Goal: Navigation & Orientation: Find specific page/section

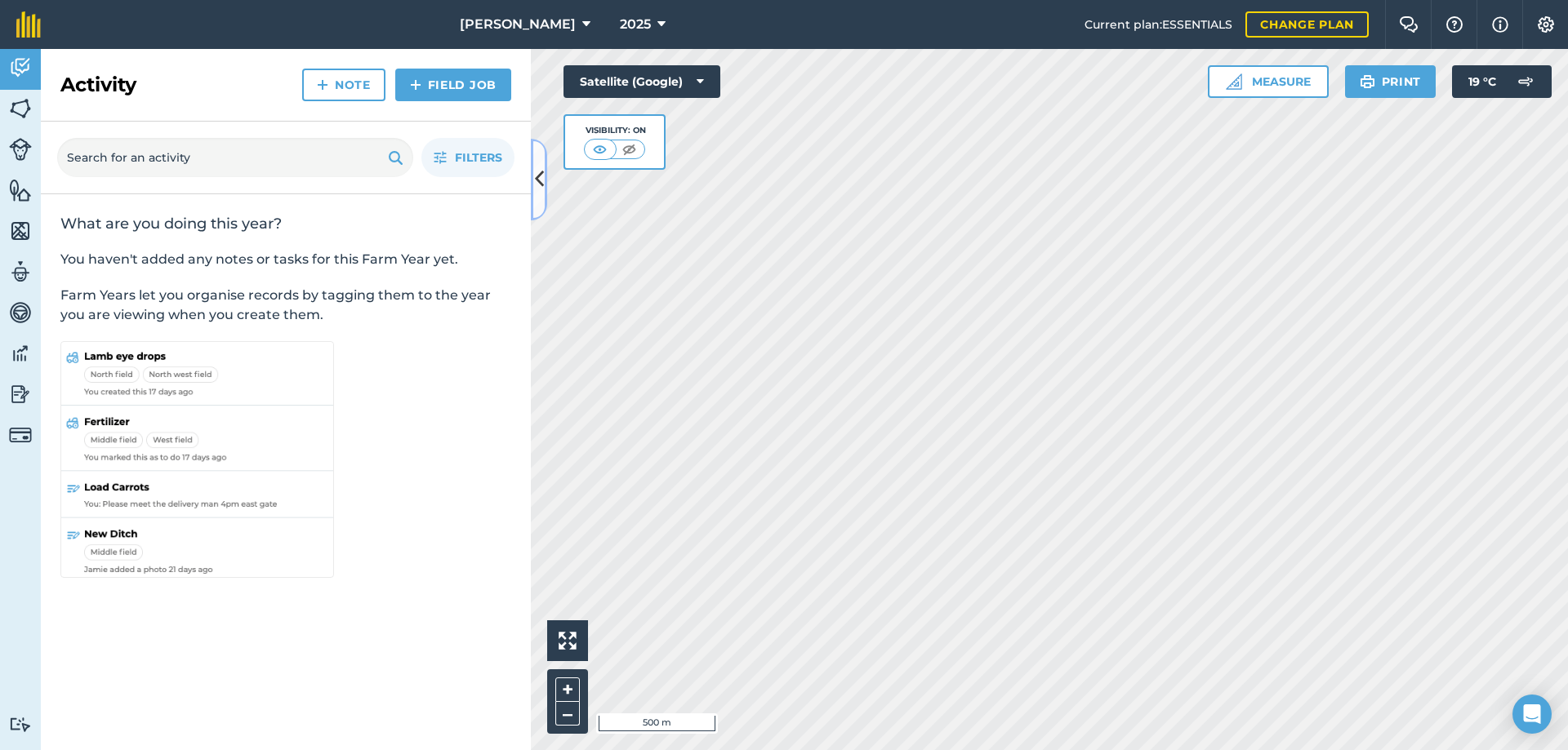
click at [539, 201] on button at bounding box center [539, 180] width 17 height 82
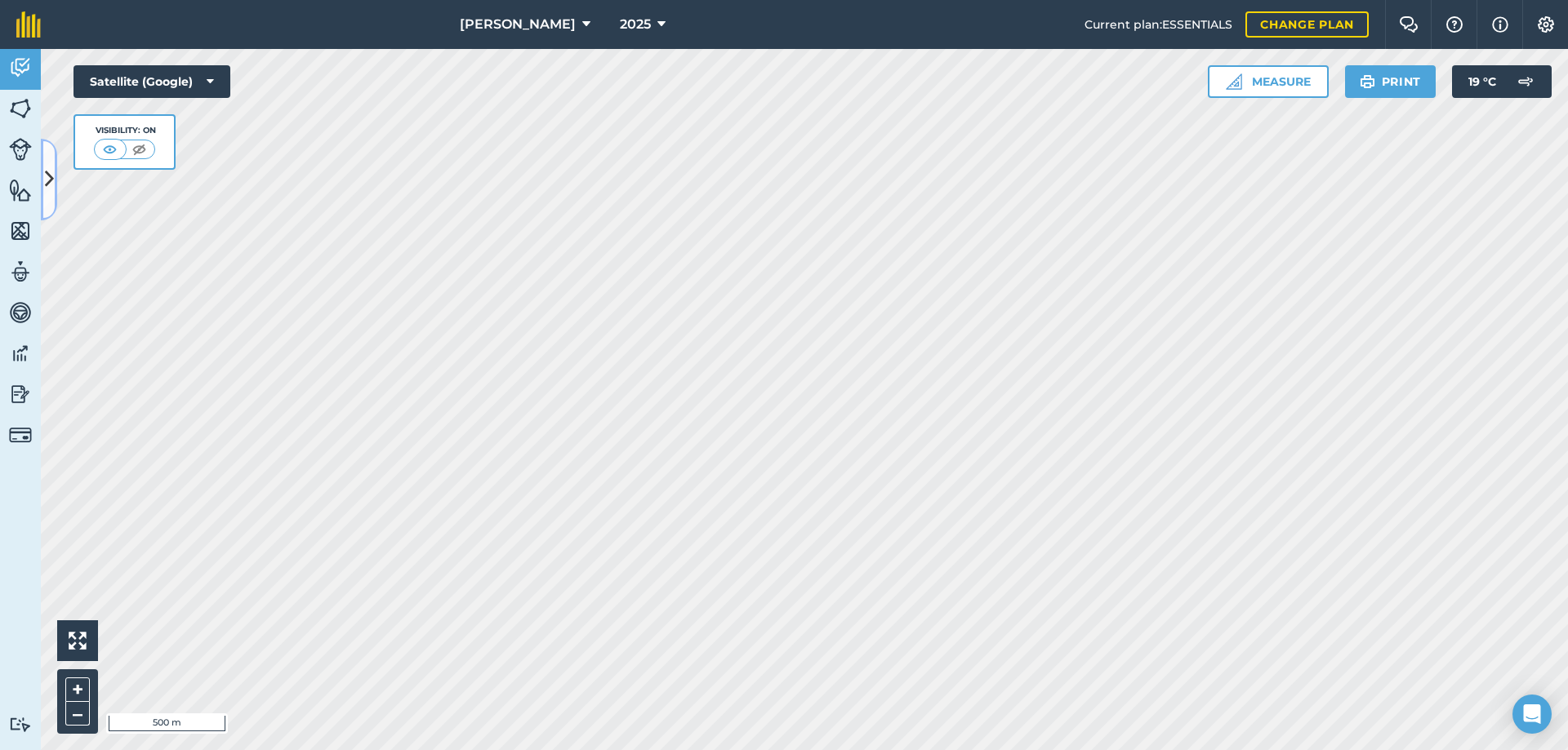
click at [51, 186] on icon at bounding box center [49, 179] width 9 height 28
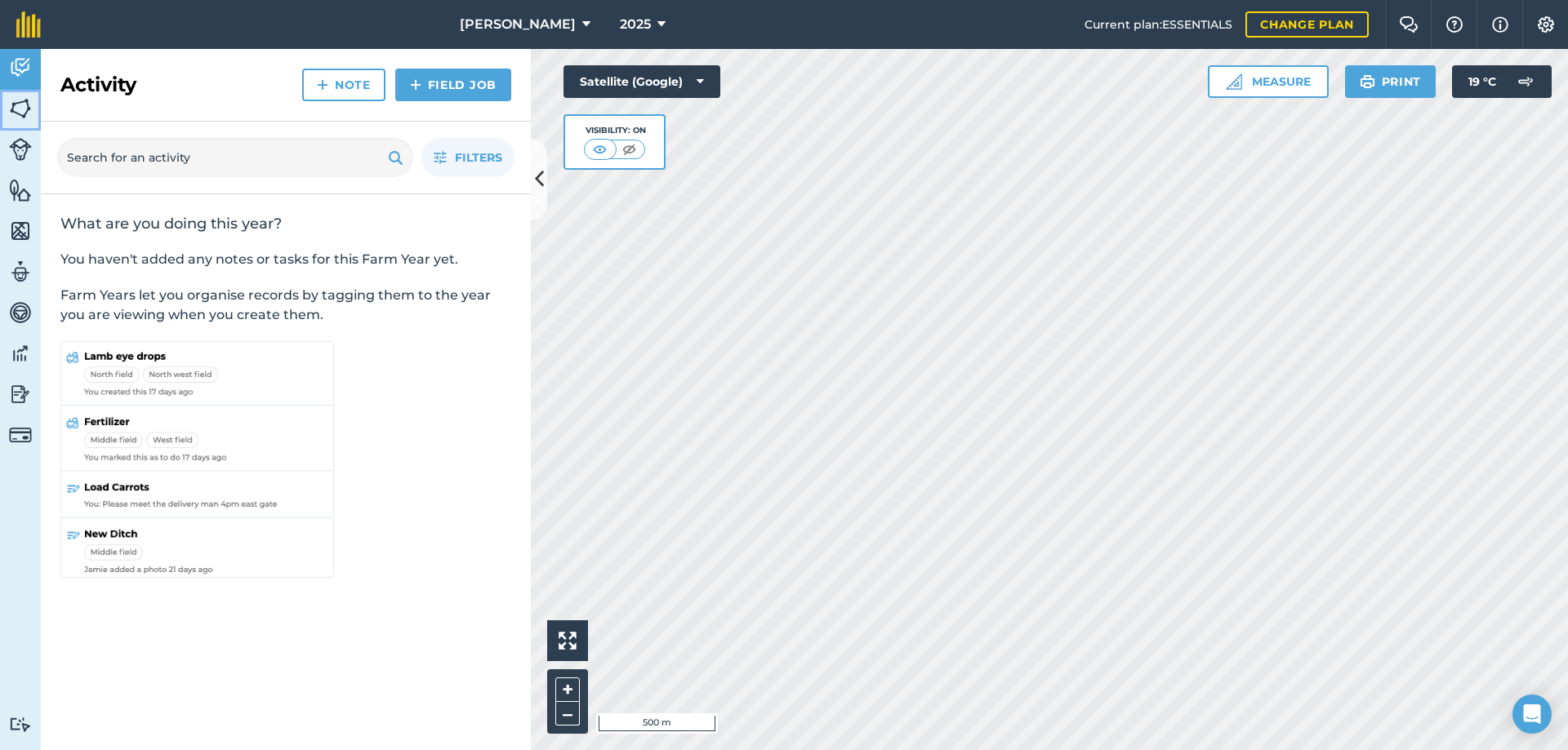
click at [19, 110] on img at bounding box center [20, 108] width 23 height 24
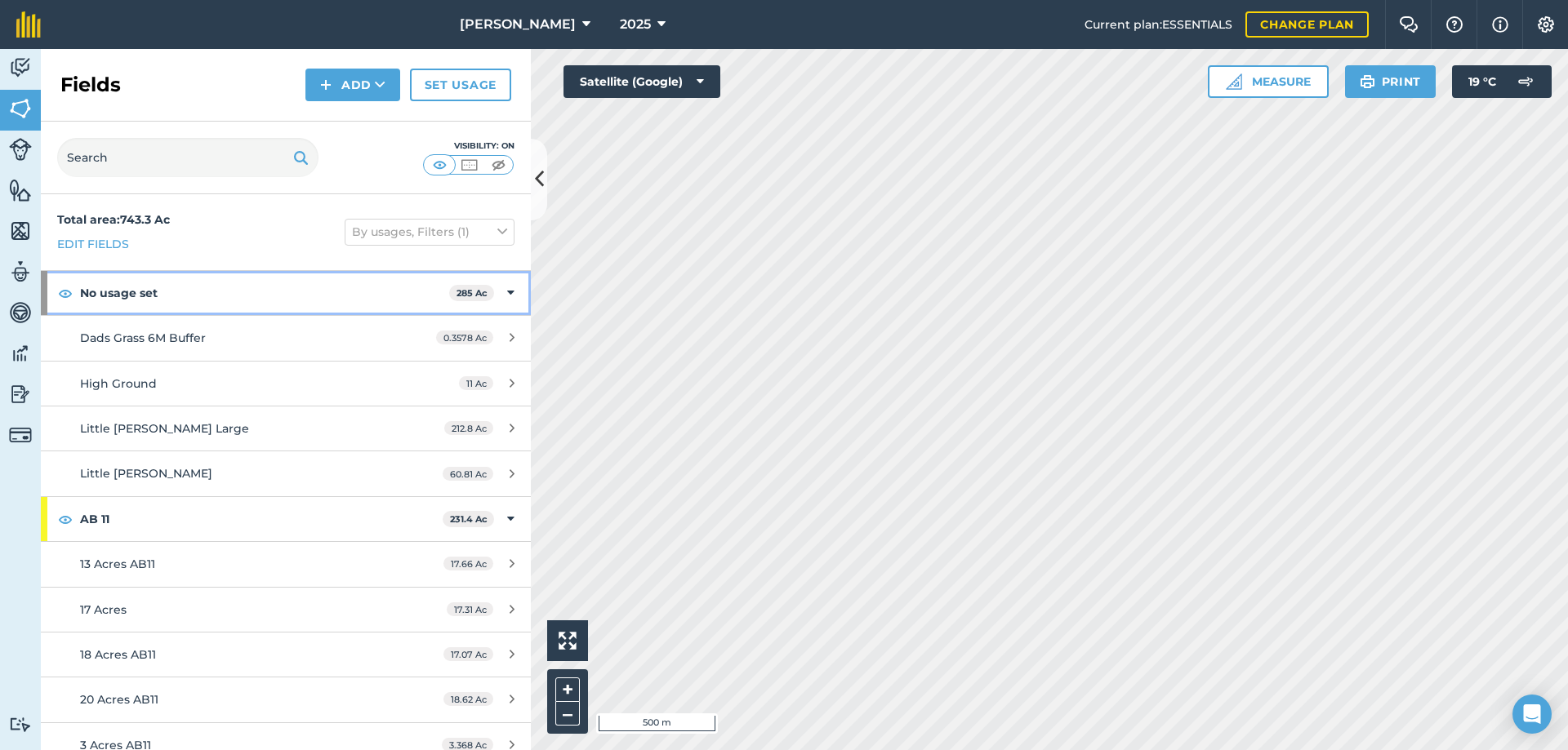
click at [494, 289] on div "No usage set 285 Ac" at bounding box center [286, 293] width 490 height 44
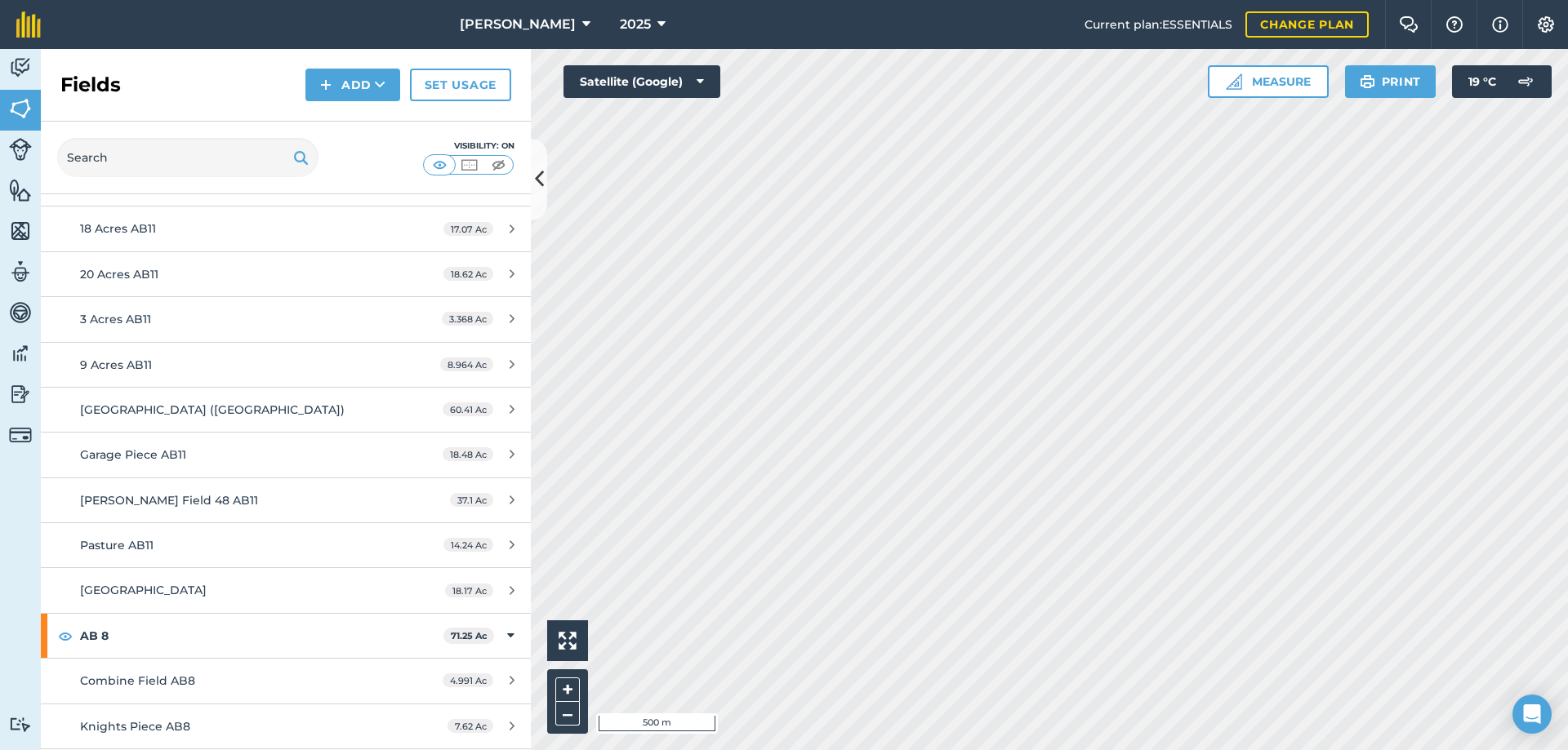
scroll to position [327, 0]
